Goal: Find specific fact: Find contact information

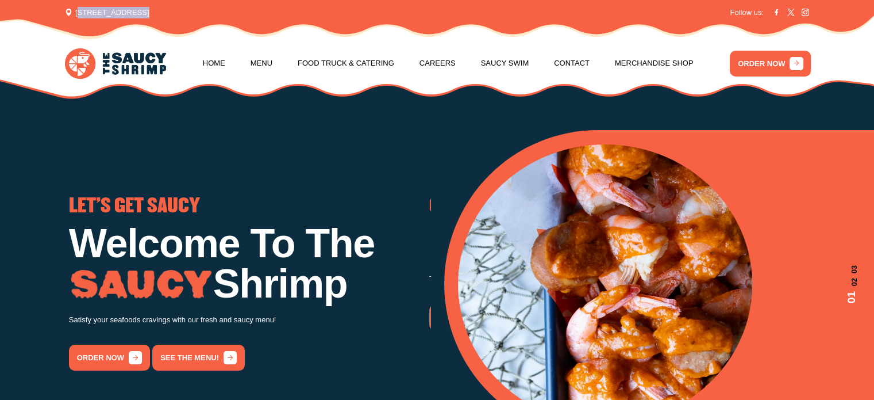
drag, startPoint x: 72, startPoint y: 13, endPoint x: 129, endPoint y: 13, distance: 56.3
click at [129, 13] on span "[STREET_ADDRESS]" at bounding box center [107, 12] width 84 height 11
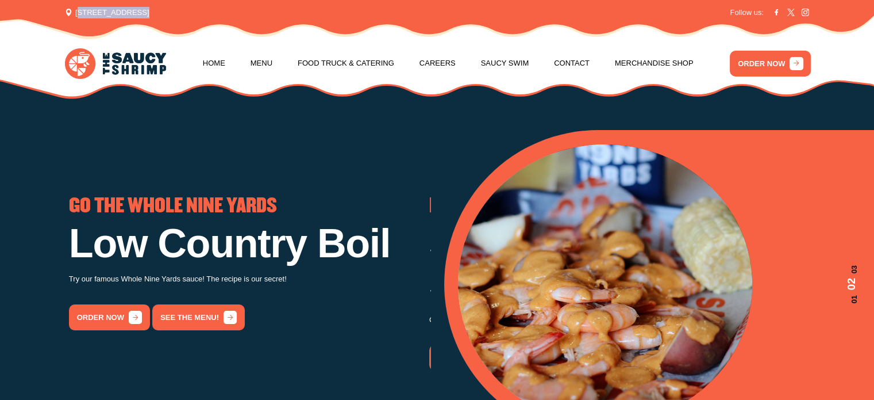
click at [129, 13] on span "[STREET_ADDRESS]" at bounding box center [107, 12] width 84 height 11
drag, startPoint x: 129, startPoint y: 11, endPoint x: 67, endPoint y: 10, distance: 61.5
click at [67, 10] on span "[STREET_ADDRESS]" at bounding box center [107, 12] width 84 height 11
copy span "[STREET_ADDRESS]"
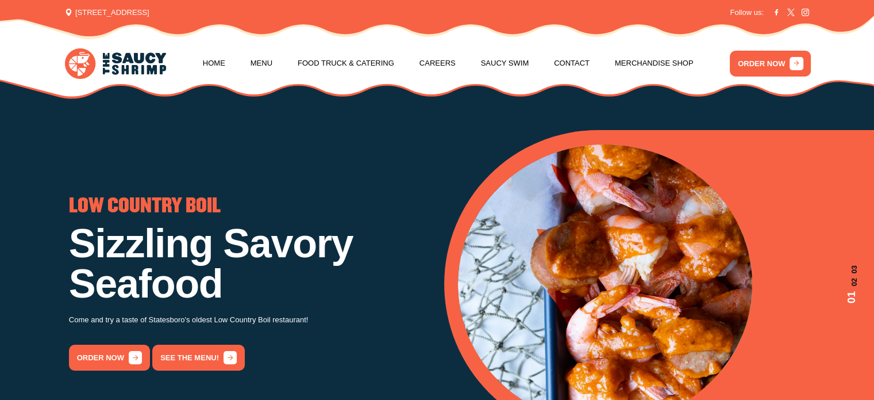
click at [136, 11] on span "[STREET_ADDRESS]" at bounding box center [107, 12] width 84 height 11
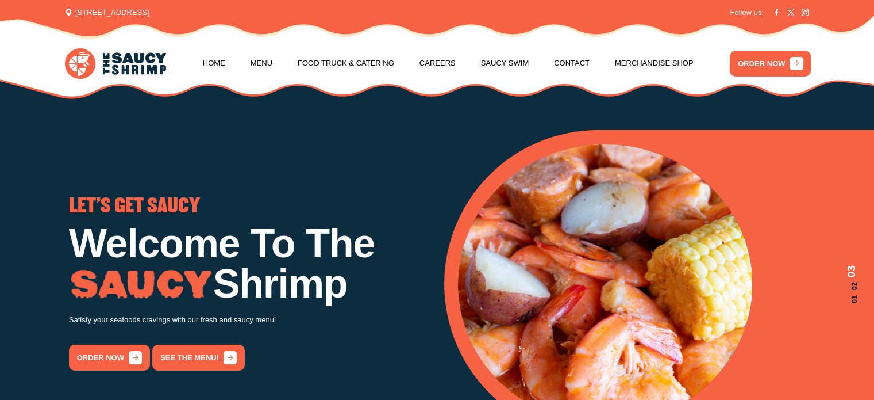
drag, startPoint x: 126, startPoint y: 14, endPoint x: 178, endPoint y: 10, distance: 52.5
click at [149, 10] on span "[STREET_ADDRESS]" at bounding box center [107, 12] width 84 height 11
copy span "r, [GEOGRAPHIC_DATA] [GEOGRAPHIC_DATA]"
